Goal: Navigation & Orientation: Find specific page/section

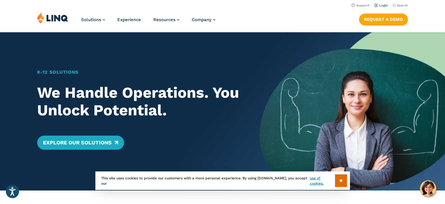
click at [375, 8] on li "Login" at bounding box center [382, 5] width 14 height 6
click at [369, 14] on header "Support Login Search Search for: Solutions Nutrition Overview NEW School Nutrit…" at bounding box center [222, 16] width 445 height 32
click at [375, 6] on link "Login" at bounding box center [382, 6] width 14 height 4
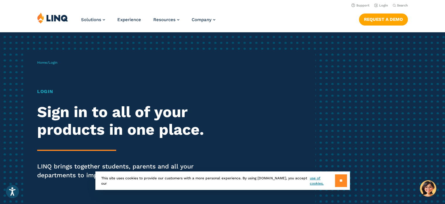
click at [342, 174] on input "**" at bounding box center [341, 180] width 12 height 13
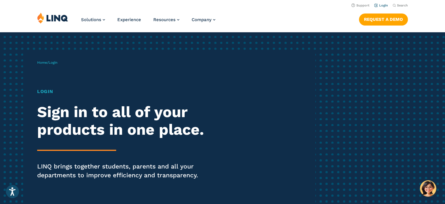
click at [375, 7] on link "Login" at bounding box center [382, 6] width 14 height 4
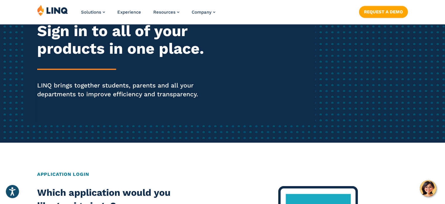
scroll to position [88, 0]
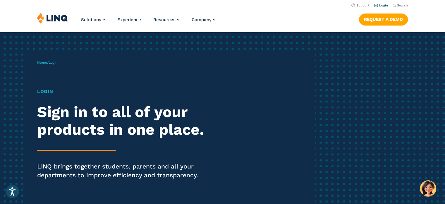
click at [375, 7] on link "Login" at bounding box center [382, 6] width 14 height 4
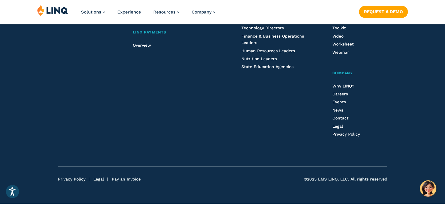
scroll to position [908, 0]
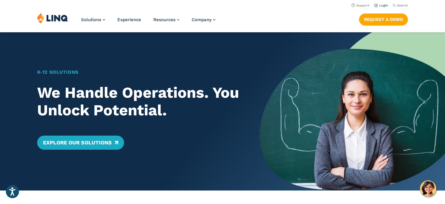
click at [375, 7] on link "Login" at bounding box center [382, 6] width 14 height 4
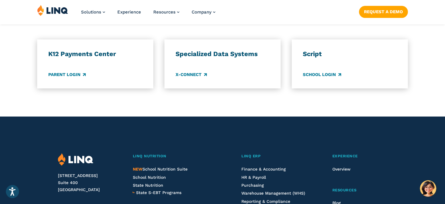
scroll to position [527, 0]
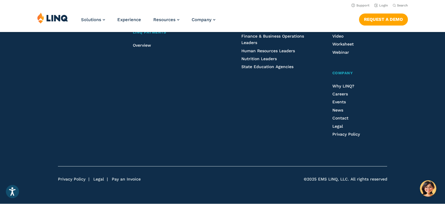
scroll to position [820, 0]
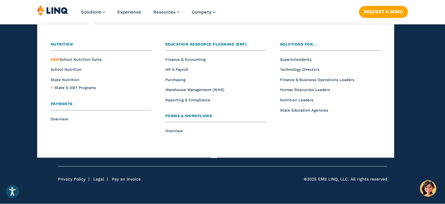
scroll to position [966, 0]
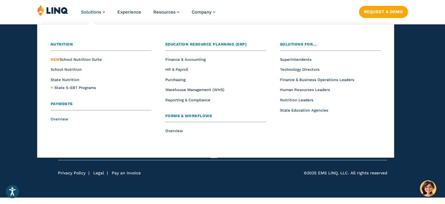
click at [51, 121] on span "Overview" at bounding box center [60, 119] width 18 height 4
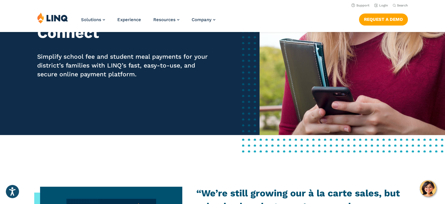
scroll to position [88, 0]
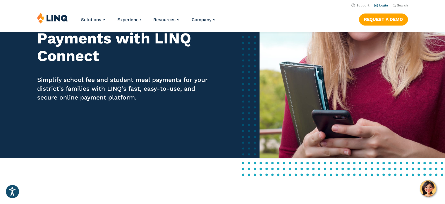
click at [375, 6] on link "Login" at bounding box center [382, 6] width 14 height 4
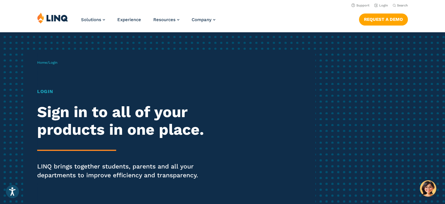
click at [40, 95] on h1 "Login" at bounding box center [123, 91] width 172 height 7
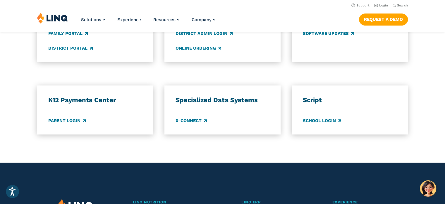
scroll to position [469, 0]
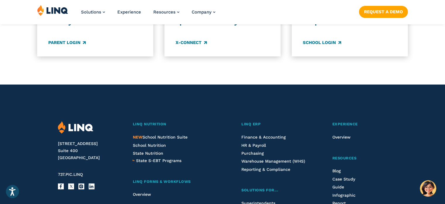
scroll to position [586, 0]
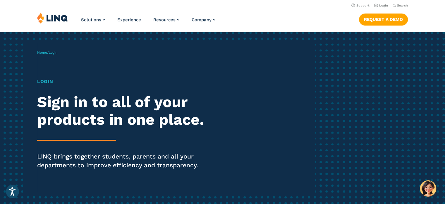
scroll to position [0, 0]
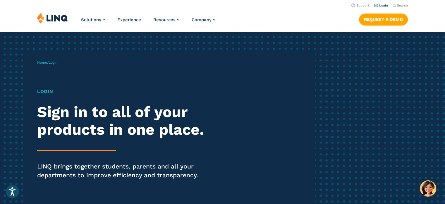
click at [375, 3] on li "Login" at bounding box center [382, 5] width 14 height 6
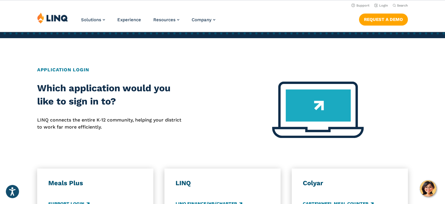
scroll to position [117, 0]
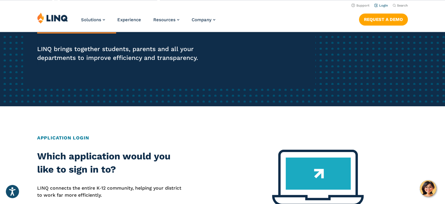
click at [375, 7] on link "Login" at bounding box center [382, 6] width 14 height 4
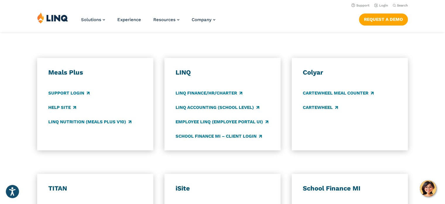
scroll to position [293, 0]
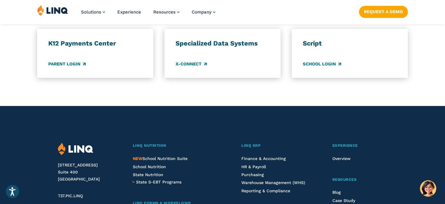
scroll to position [527, 0]
